Goal: Information Seeking & Learning: Learn about a topic

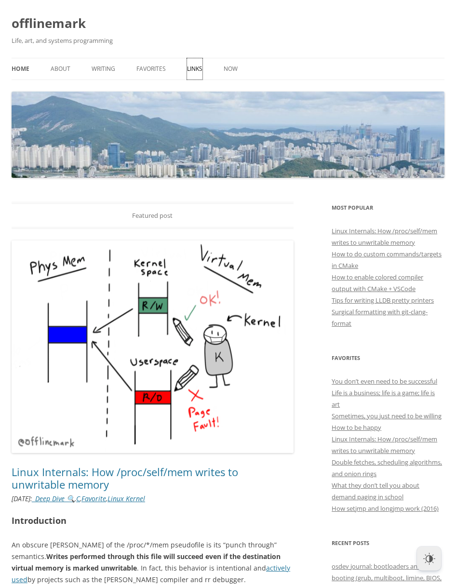
click at [195, 69] on link "Links" at bounding box center [194, 68] width 15 height 21
click at [75, 499] on link "_Deep Dive 🔍" at bounding box center [53, 498] width 42 height 9
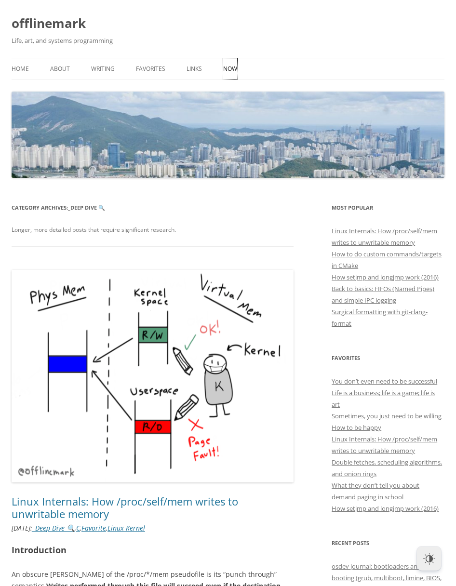
click at [230, 69] on link "Now" at bounding box center [230, 68] width 14 height 21
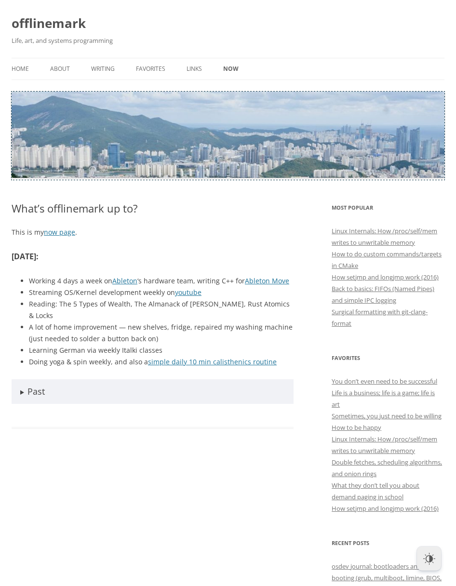
click at [228, 135] on img at bounding box center [228, 135] width 433 height 86
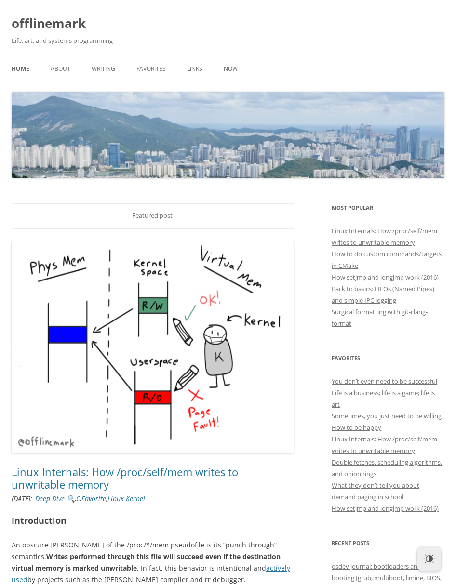
click at [152, 216] on div "Featured post" at bounding box center [153, 215] width 282 height 27
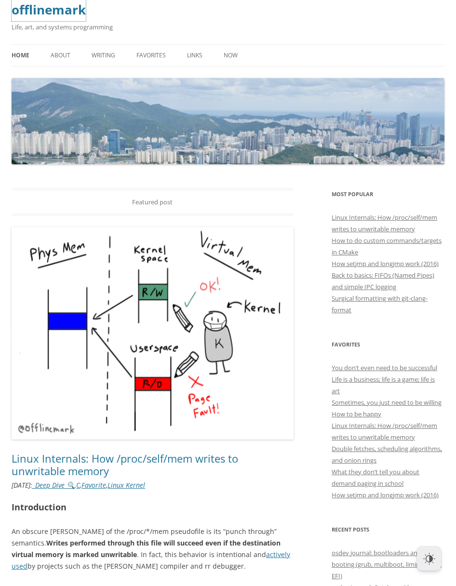
click at [49, 10] on link "offlinemark" at bounding box center [49, 9] width 74 height 23
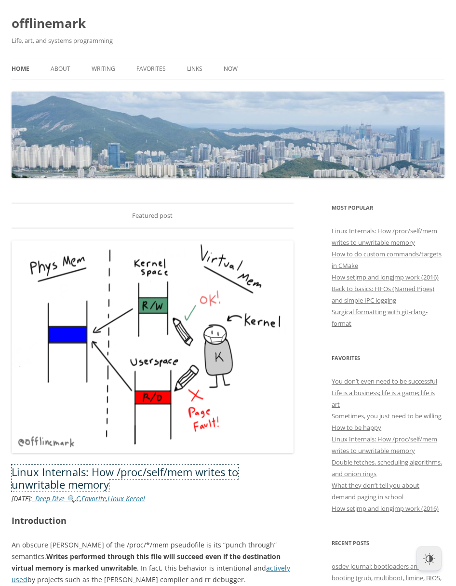
click at [152, 470] on link "Linux Internals: How /proc/self/mem writes to unwritable memory" at bounding box center [125, 478] width 227 height 27
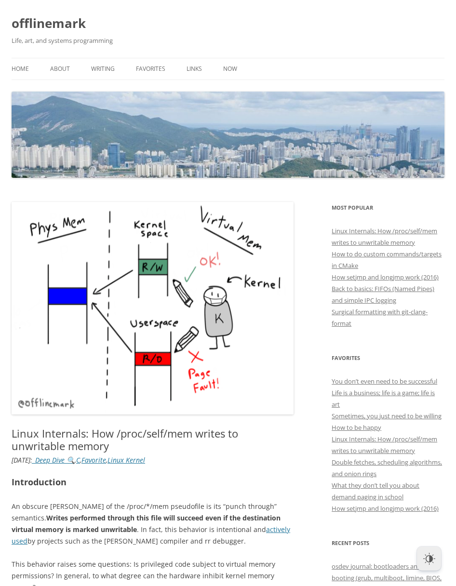
scroll to position [268, 0]
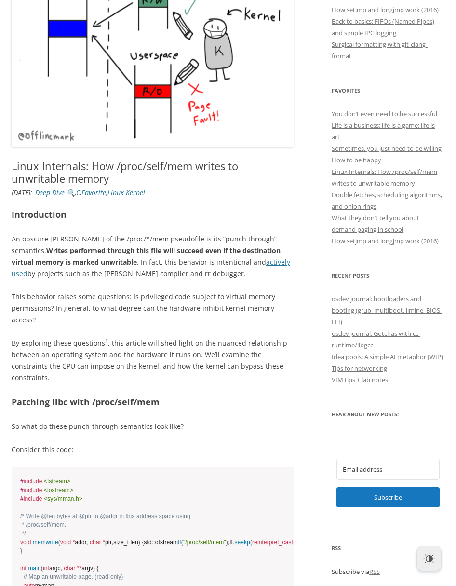
click at [152, 41] on img at bounding box center [153, 40] width 282 height 212
click at [385, 10] on link "How setjmp and longjmp work (2016)" at bounding box center [385, 9] width 107 height 9
